Goal: Task Accomplishment & Management: Manage account settings

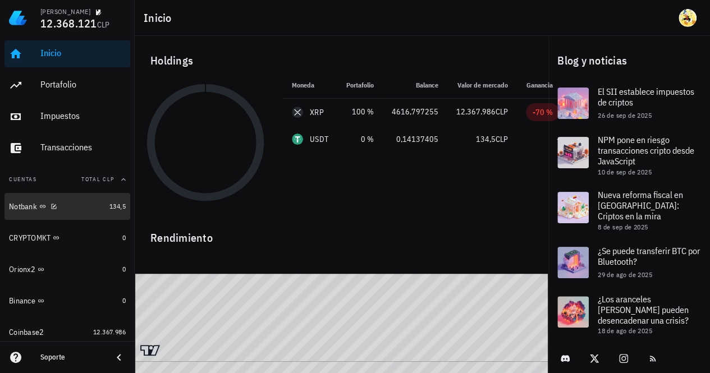
click at [75, 208] on div "Notbank" at bounding box center [57, 206] width 96 height 11
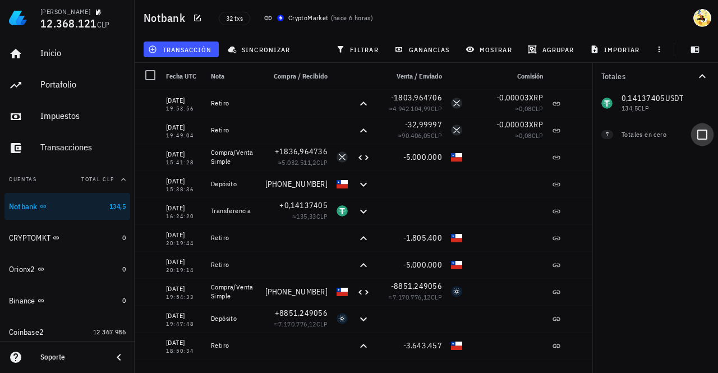
click at [703, 135] on div at bounding box center [702, 134] width 19 height 19
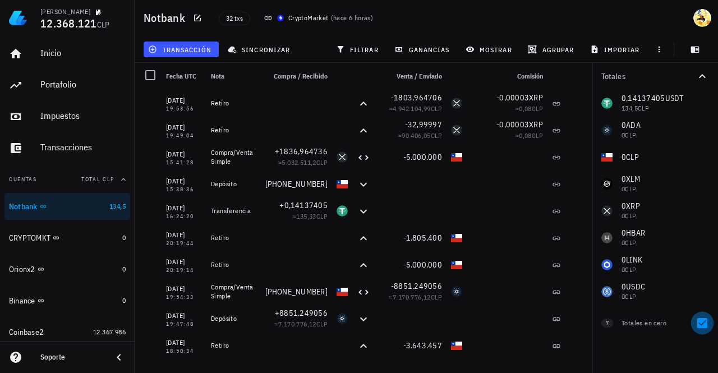
click at [701, 324] on div at bounding box center [702, 323] width 19 height 19
checkbox input "false"
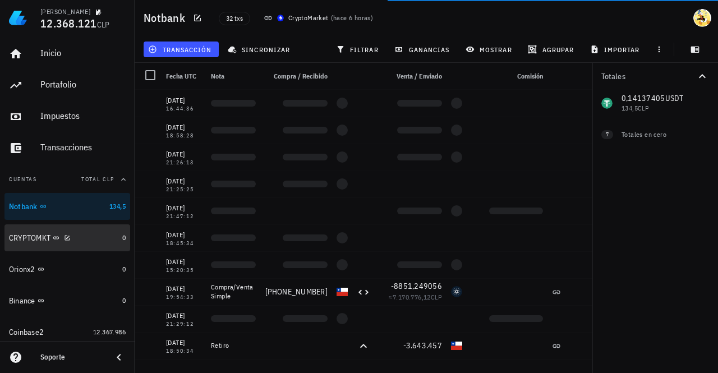
click at [95, 242] on div "CRYPTOMKT" at bounding box center [63, 238] width 109 height 11
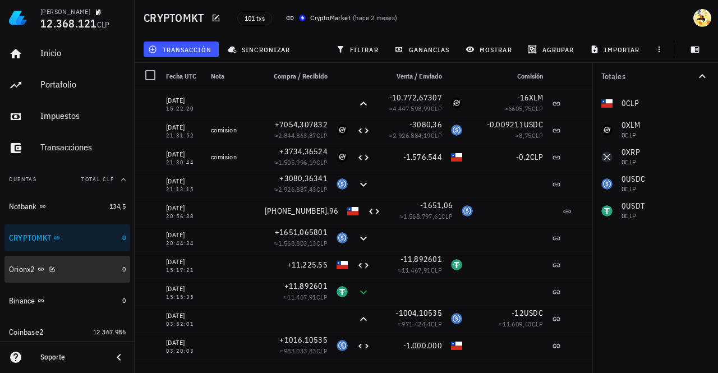
click at [91, 270] on div "Orionx2" at bounding box center [63, 269] width 109 height 11
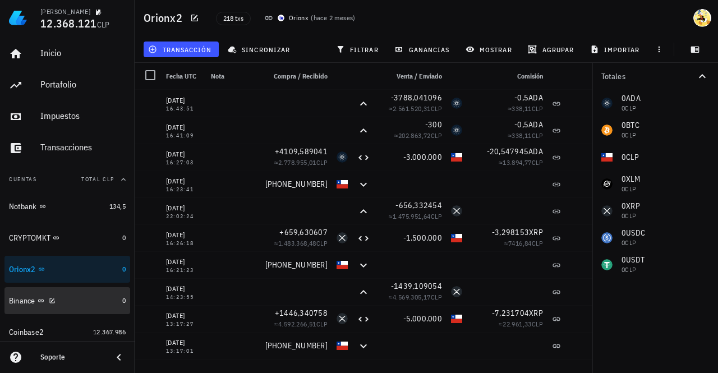
click at [91, 301] on div "Binance" at bounding box center [63, 301] width 109 height 11
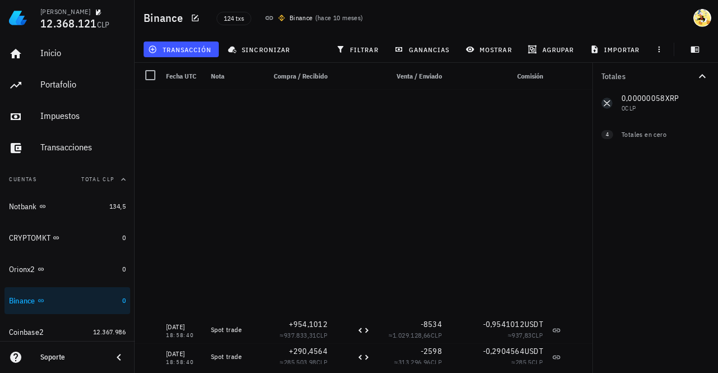
scroll to position [786, 0]
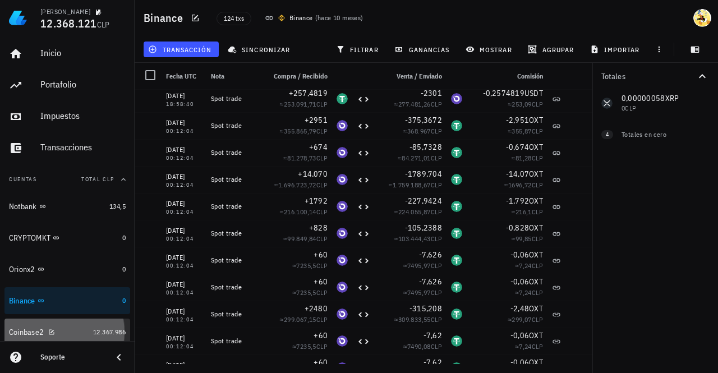
click at [75, 334] on div "Coinbase2" at bounding box center [49, 332] width 80 height 11
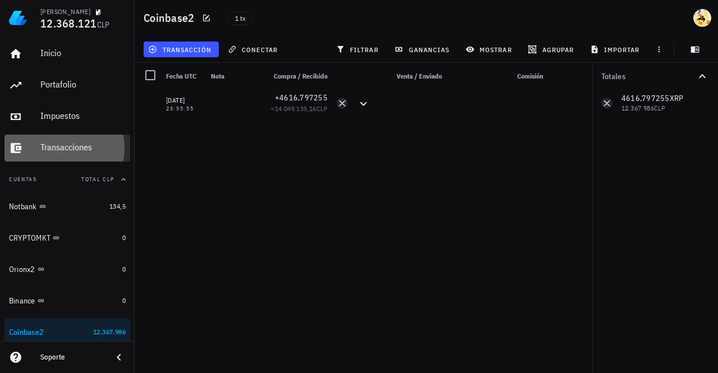
click at [70, 150] on div "Transacciones" at bounding box center [82, 147] width 85 height 11
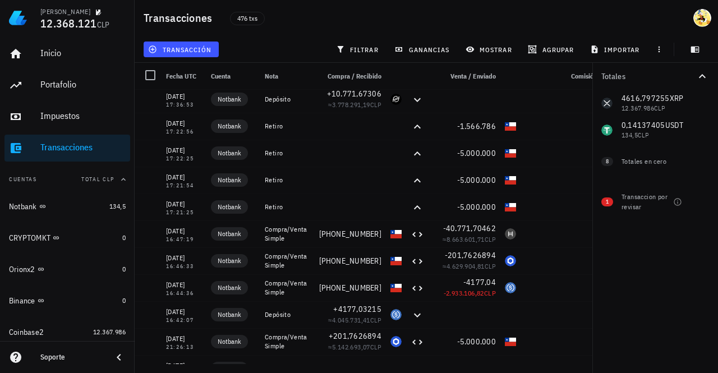
scroll to position [449, 0]
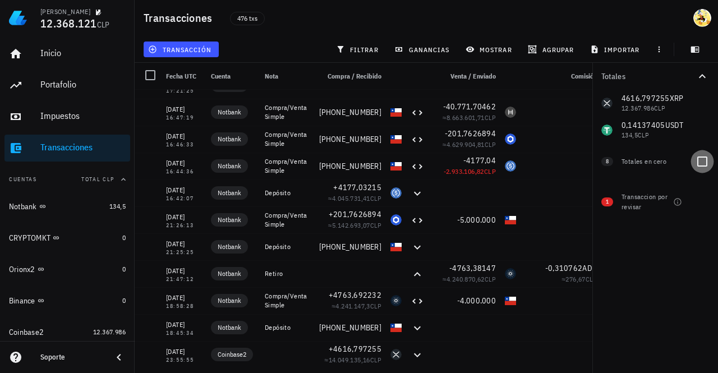
click at [699, 166] on div at bounding box center [702, 161] width 19 height 19
checkbox input "true"
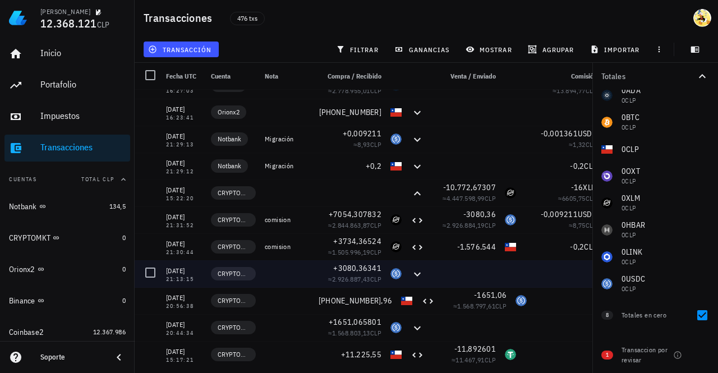
scroll to position [842, 0]
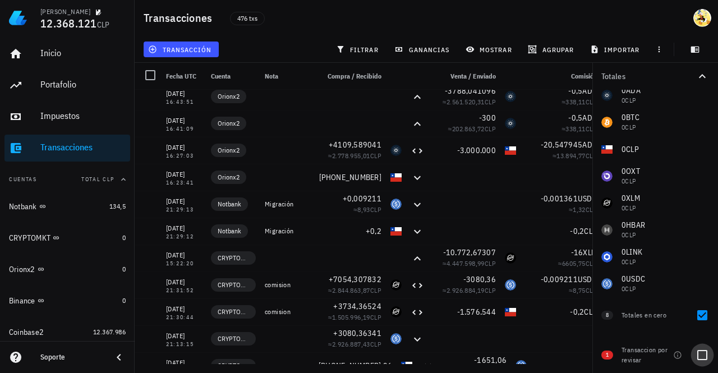
click at [699, 356] on div at bounding box center [702, 355] width 19 height 19
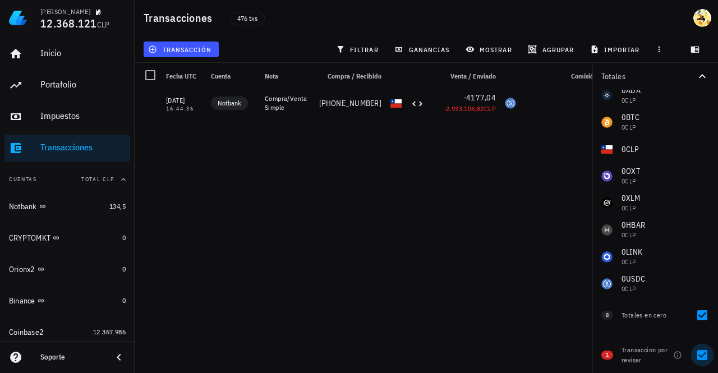
click at [704, 357] on div at bounding box center [702, 355] width 19 height 19
checkbox input "false"
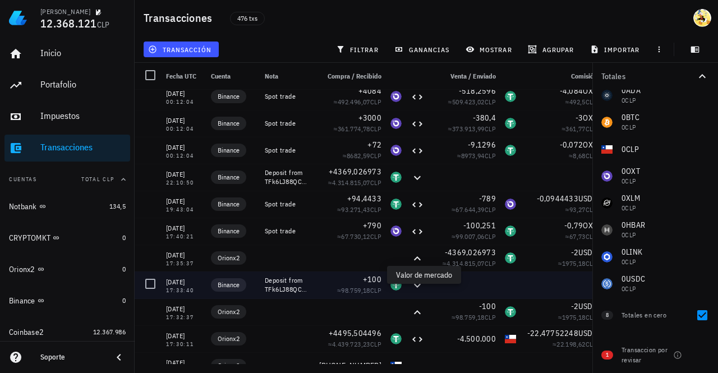
scroll to position [6004, 0]
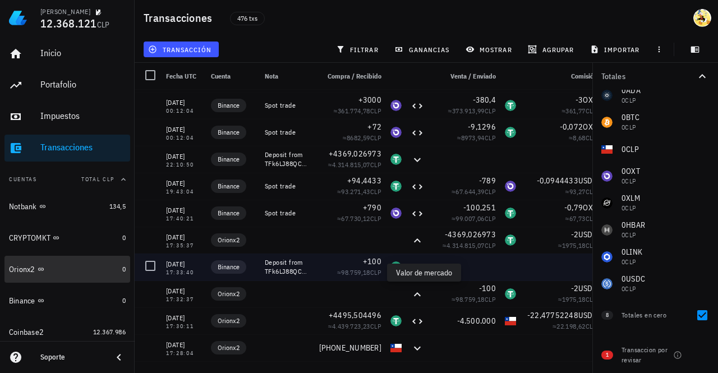
drag, startPoint x: 342, startPoint y: 274, endPoint x: 80, endPoint y: 271, distance: 262.1
click at [80, 271] on div "Orionx2" at bounding box center [63, 270] width 109 height 10
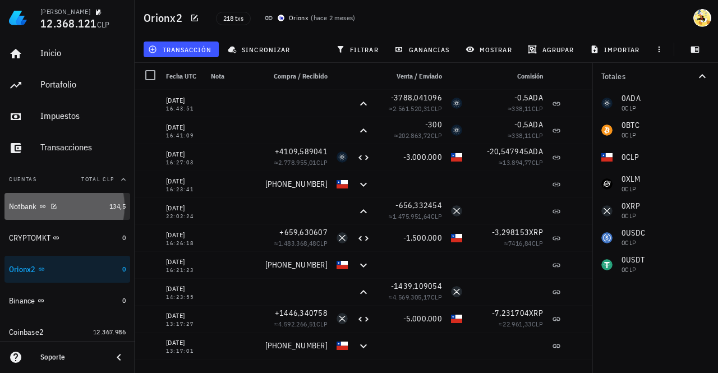
click at [75, 210] on div "Notbank" at bounding box center [57, 206] width 96 height 11
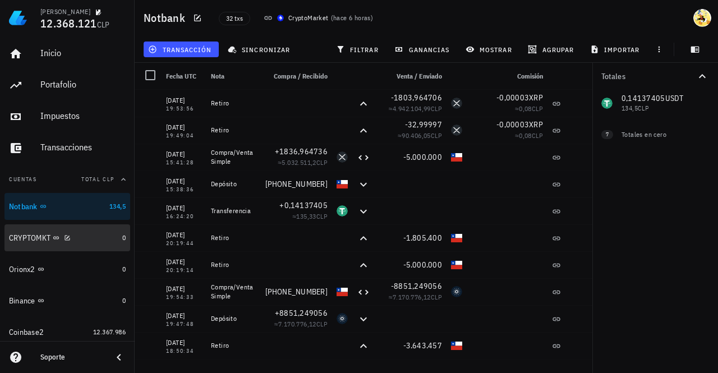
click at [89, 235] on div "CRYPTOMKT" at bounding box center [63, 238] width 109 height 11
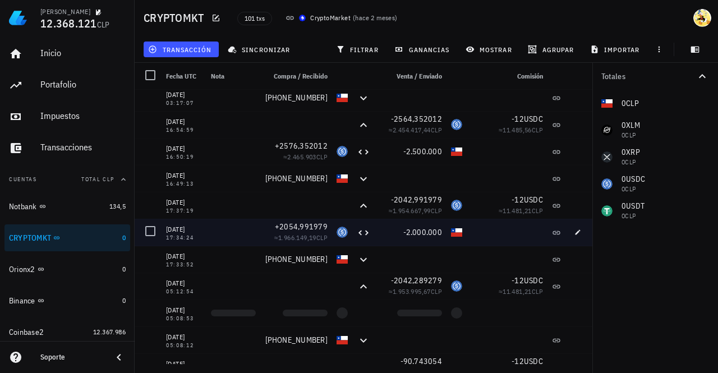
scroll to position [337, 0]
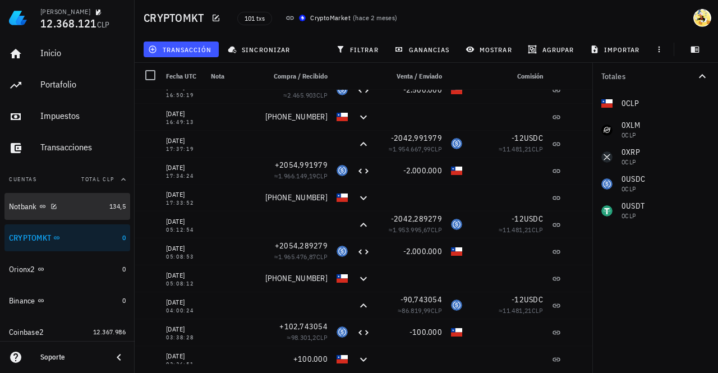
click at [84, 209] on div "Notbank" at bounding box center [57, 206] width 96 height 11
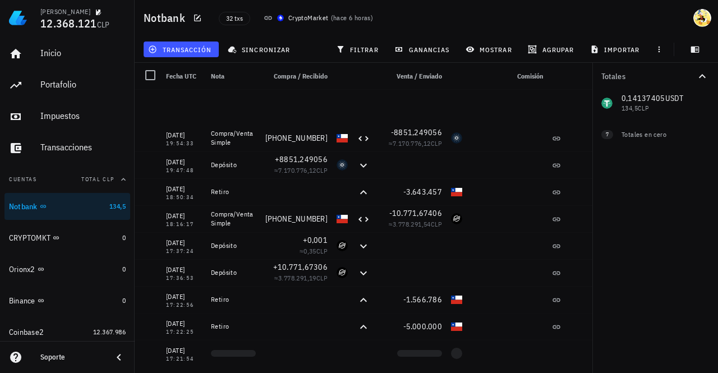
scroll to position [337, 0]
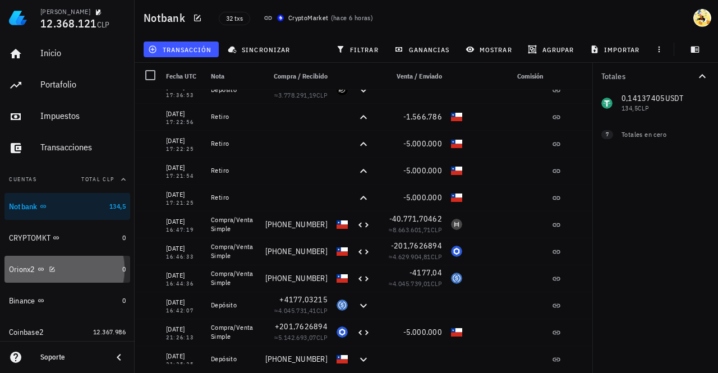
click at [79, 264] on div "Orionx2" at bounding box center [63, 269] width 109 height 11
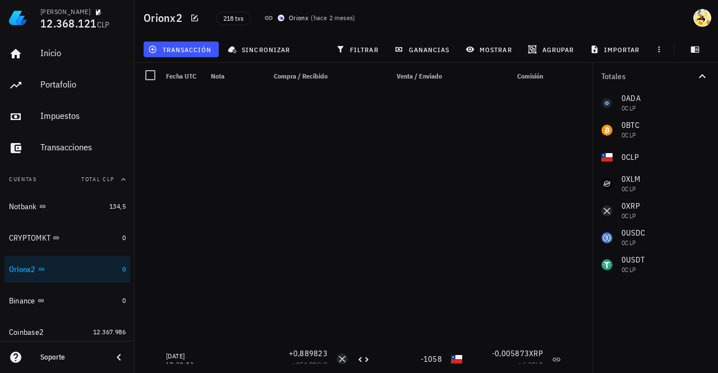
scroll to position [2076, 0]
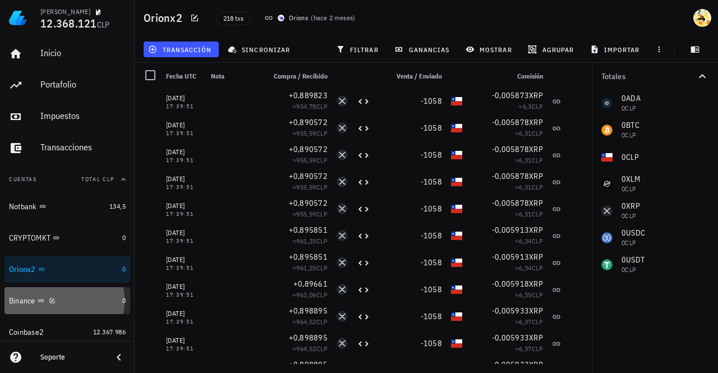
click at [68, 300] on div "Binance" at bounding box center [63, 301] width 109 height 11
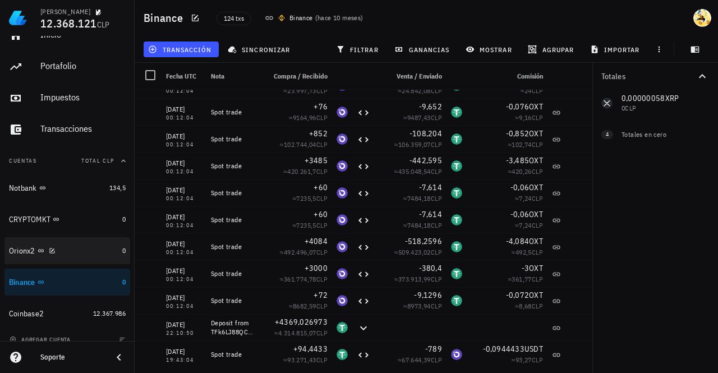
scroll to position [29, 0]
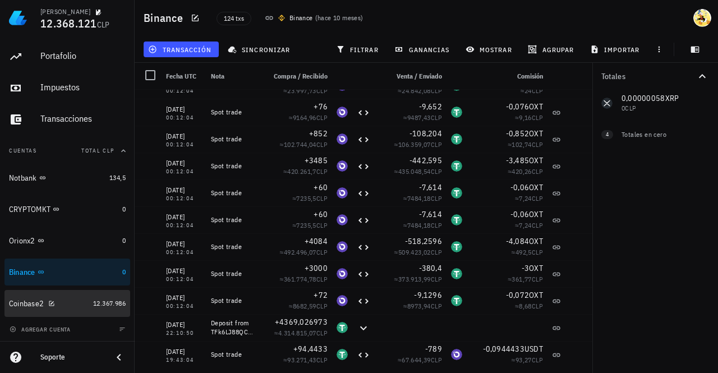
click at [73, 301] on div "Coinbase2" at bounding box center [49, 304] width 80 height 11
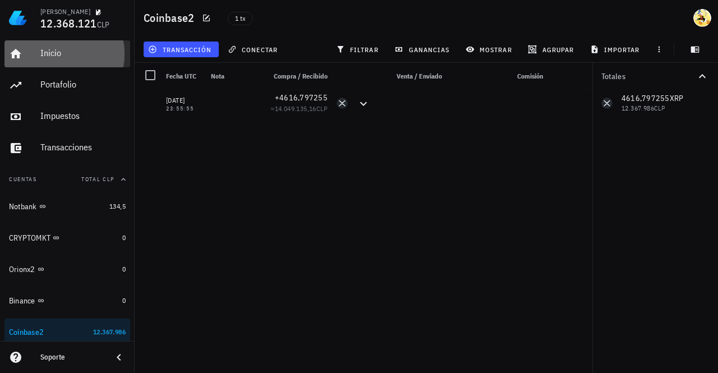
click at [65, 55] on div "Inicio" at bounding box center [82, 53] width 85 height 11
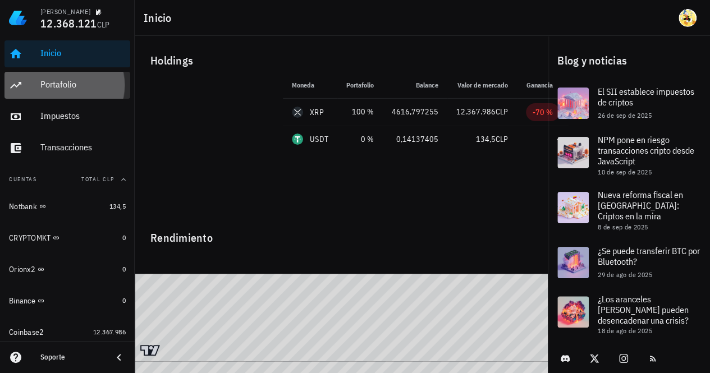
click at [64, 85] on div "Portafolio" at bounding box center [82, 84] width 85 height 11
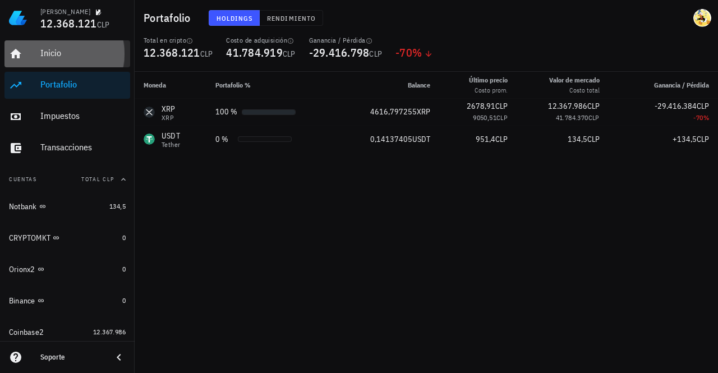
click at [72, 59] on div "Inicio" at bounding box center [82, 53] width 85 height 25
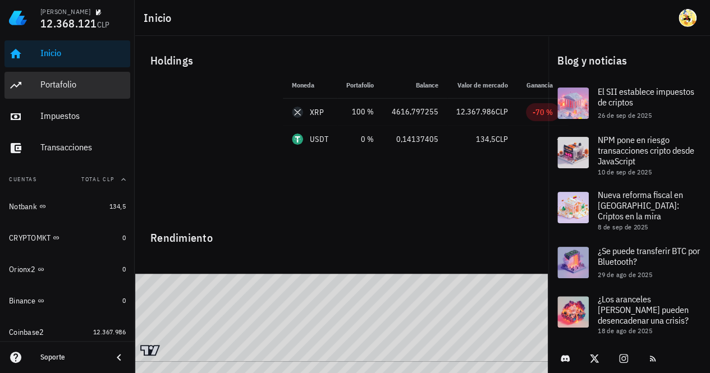
click at [75, 81] on div "Portafolio" at bounding box center [82, 84] width 85 height 11
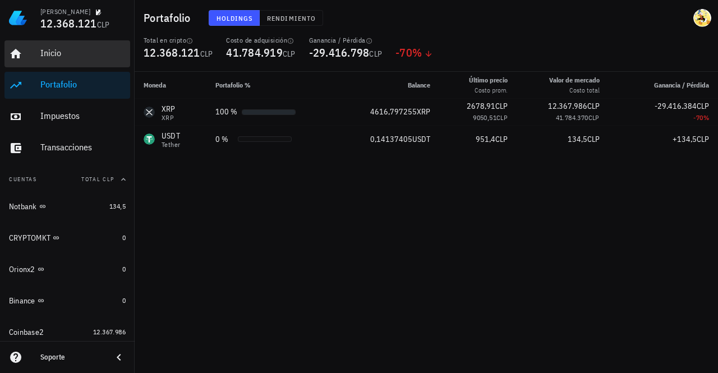
click at [52, 54] on div "Inicio" at bounding box center [82, 53] width 85 height 11
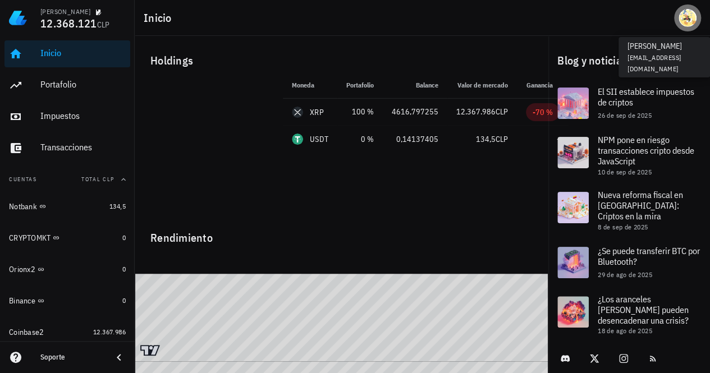
click at [681, 22] on div "avatar" at bounding box center [687, 18] width 18 height 18
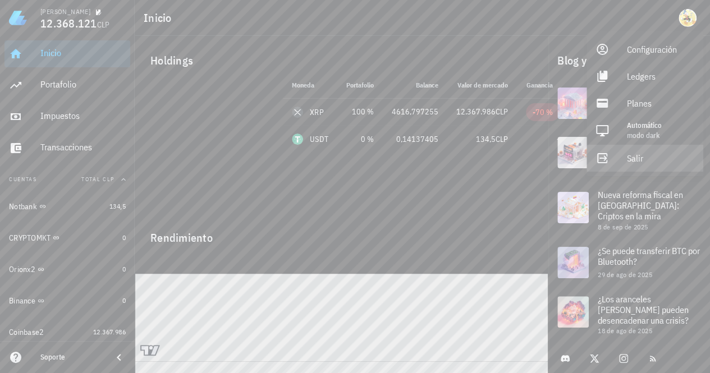
click at [643, 160] on div "Salir" at bounding box center [660, 158] width 67 height 22
